Goal: Information Seeking & Learning: Learn about a topic

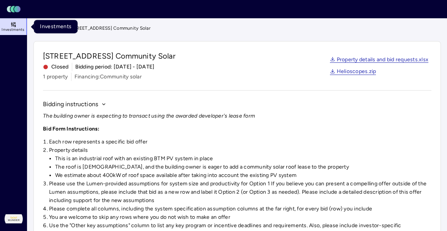
click at [12, 29] on span "Investments" at bounding box center [13, 29] width 23 height 5
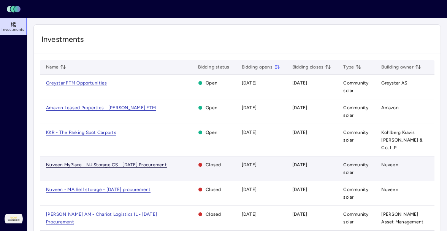
click at [104, 162] on span "Nuveen MyPlace - NJ Storage CS - [DATE] Procurement" at bounding box center [106, 165] width 121 height 6
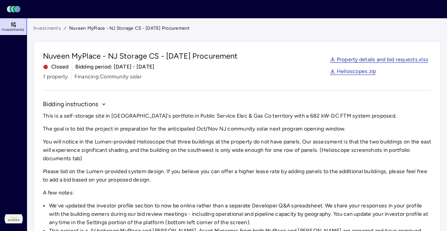
click at [48, 27] on link "Investments" at bounding box center [46, 28] width 27 height 8
